Goal: Task Accomplishment & Management: Complete application form

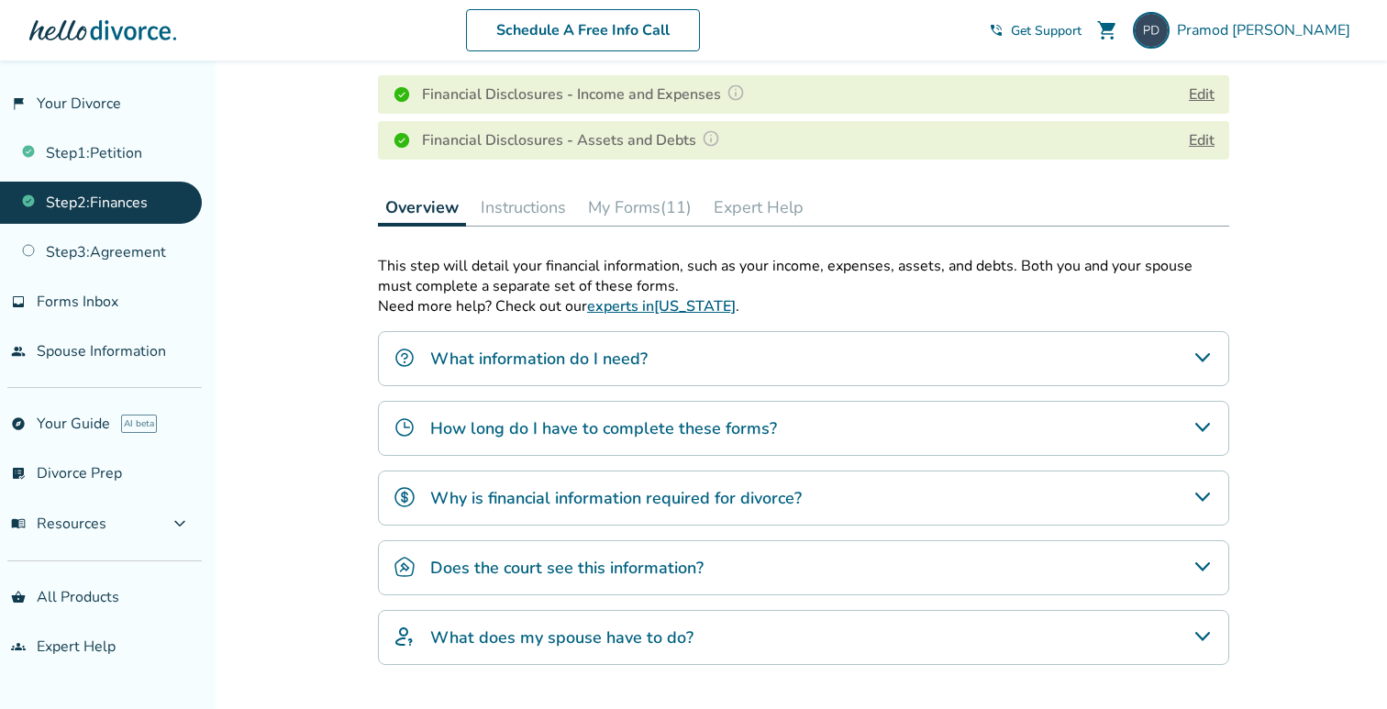
scroll to position [405, 0]
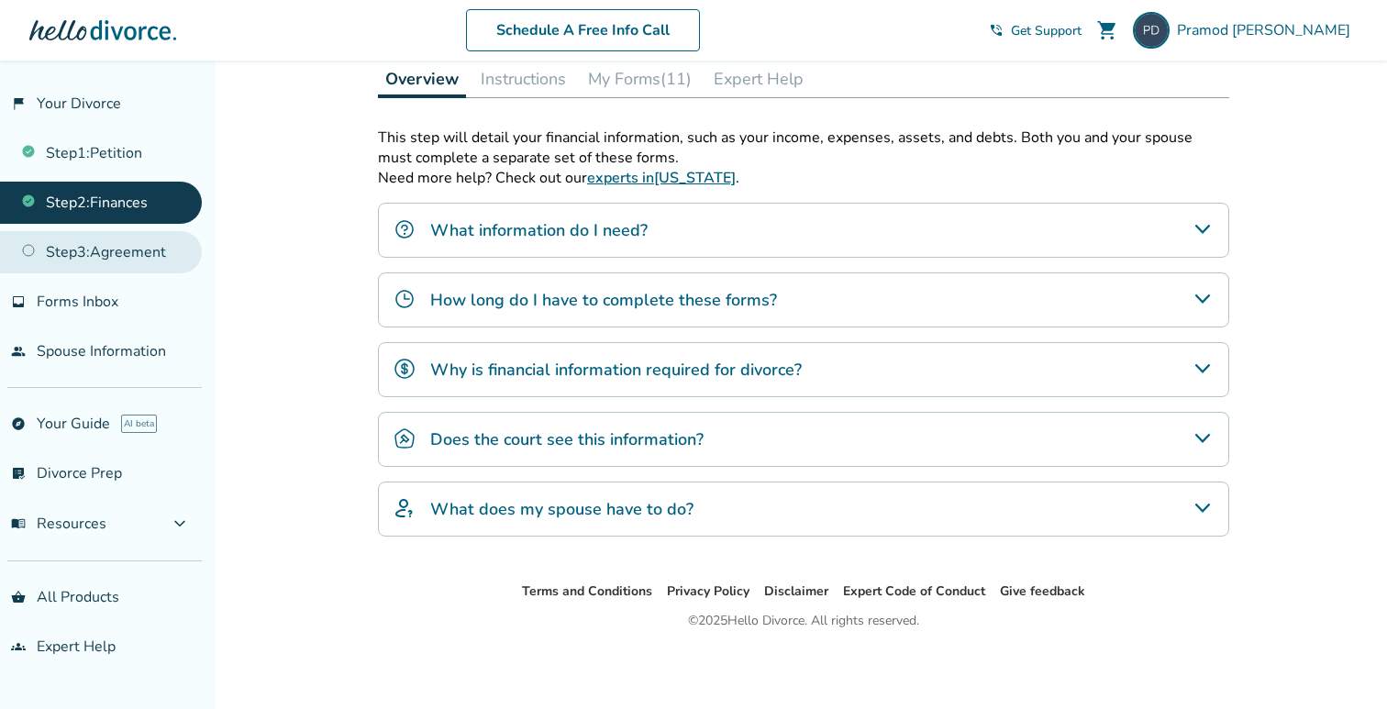
click at [130, 248] on link "Step 3 : Agreement" at bounding box center [101, 252] width 202 height 42
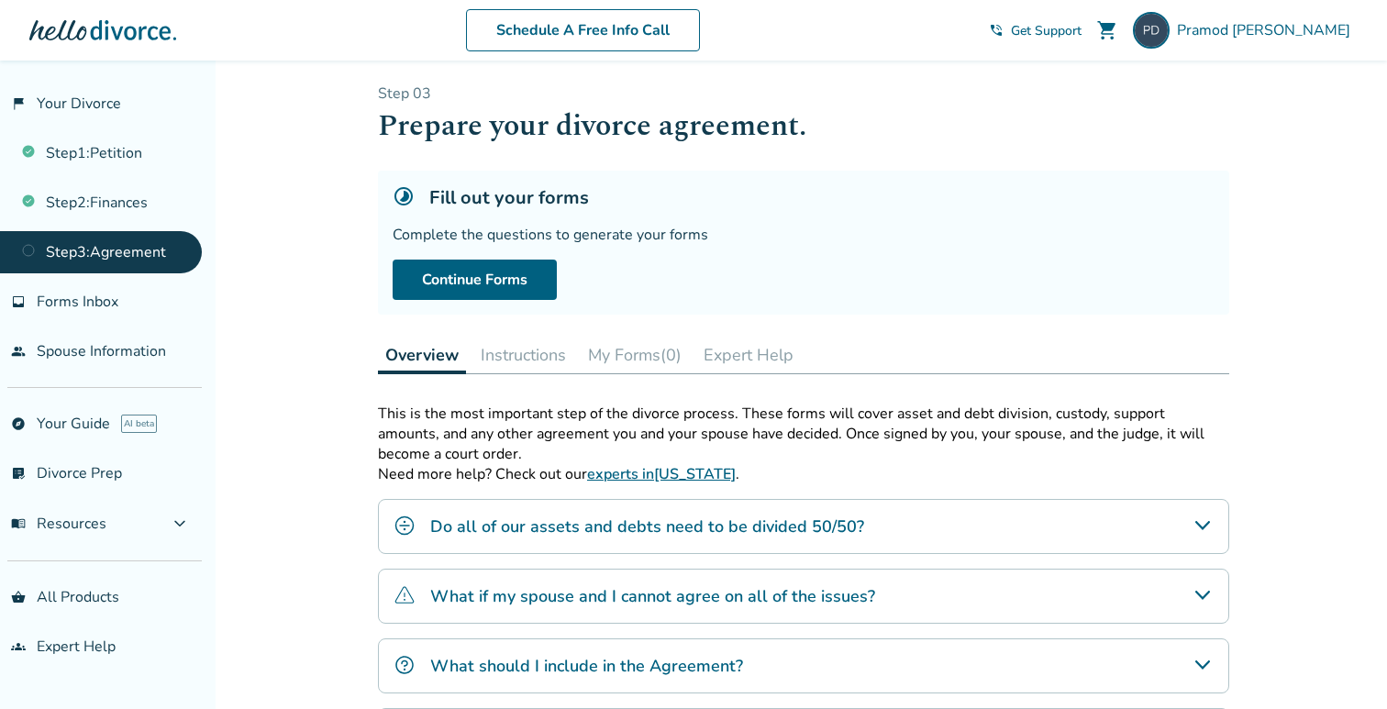
scroll to position [16, 0]
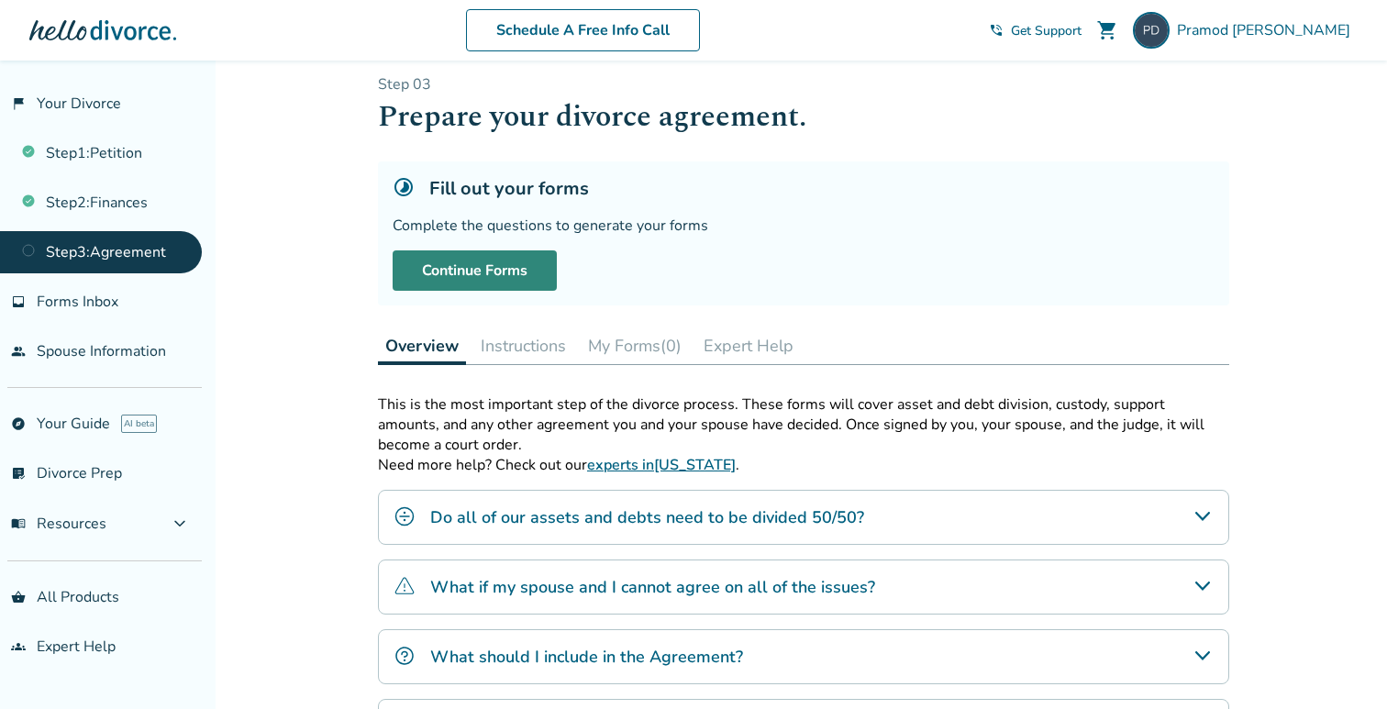
click at [478, 274] on link "Continue Forms" at bounding box center [475, 270] width 164 height 40
